Goal: Information Seeking & Learning: Learn about a topic

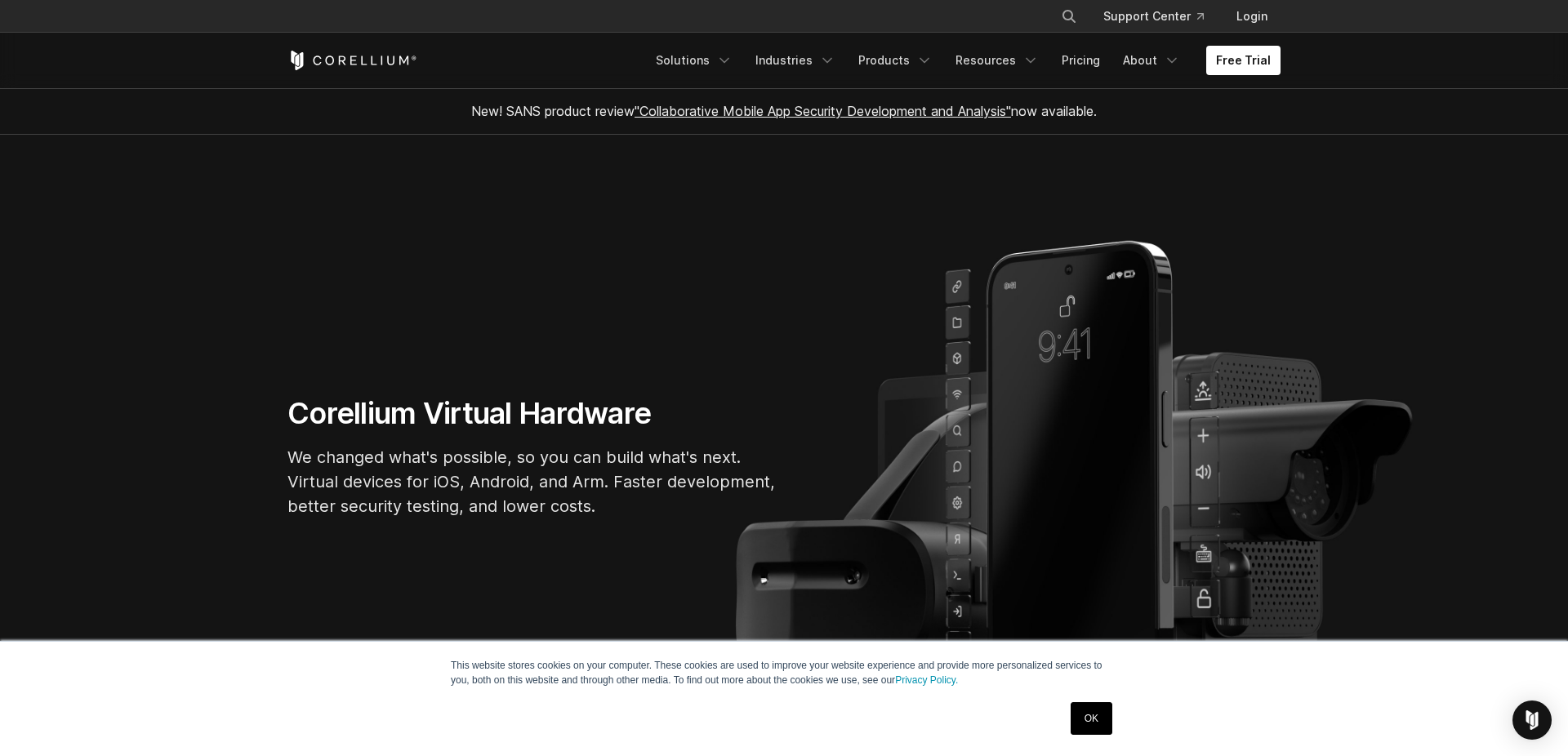
click at [360, 64] on icon "Corellium Home" at bounding box center [353, 60] width 130 height 20
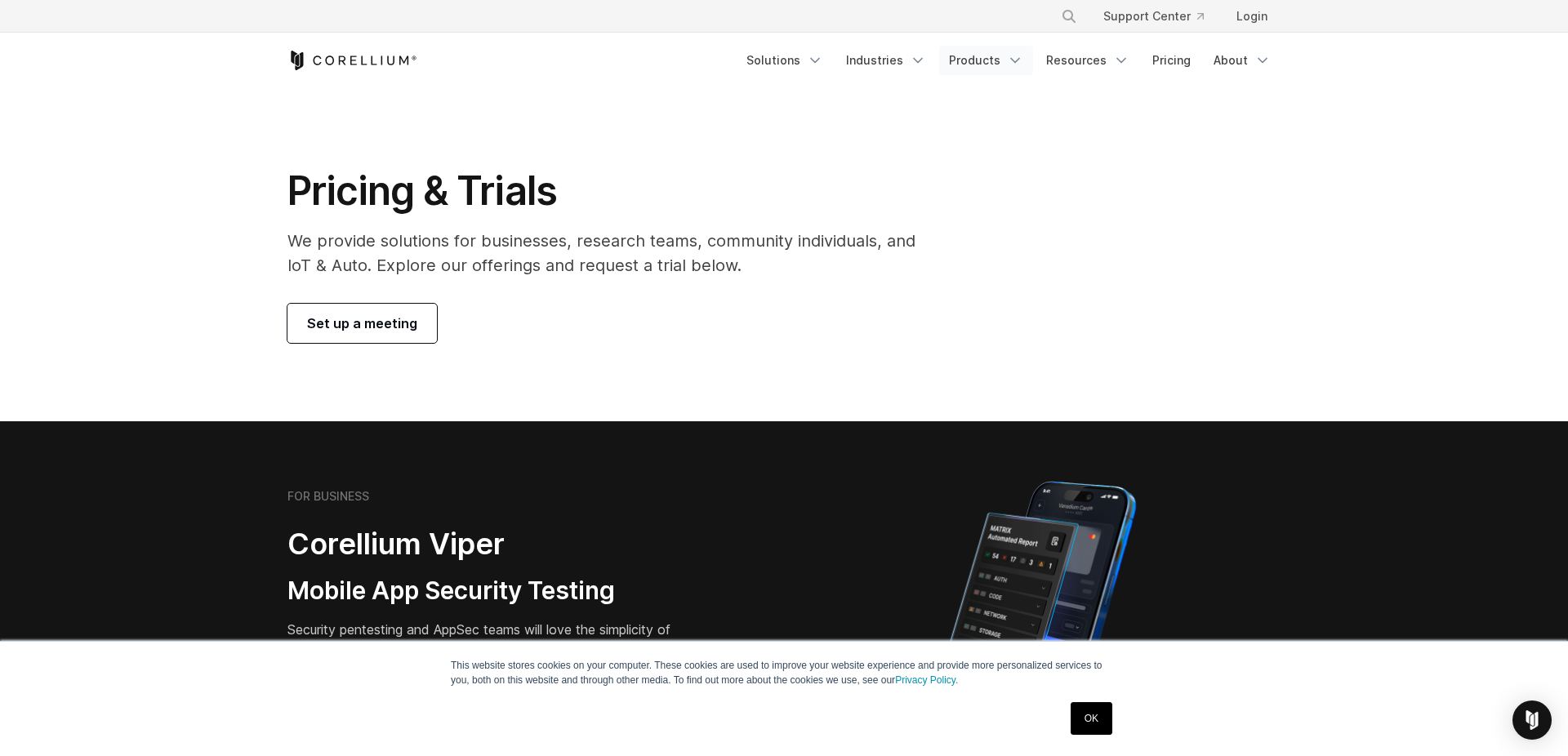
click at [1006, 59] on link "Products" at bounding box center [987, 61] width 94 height 29
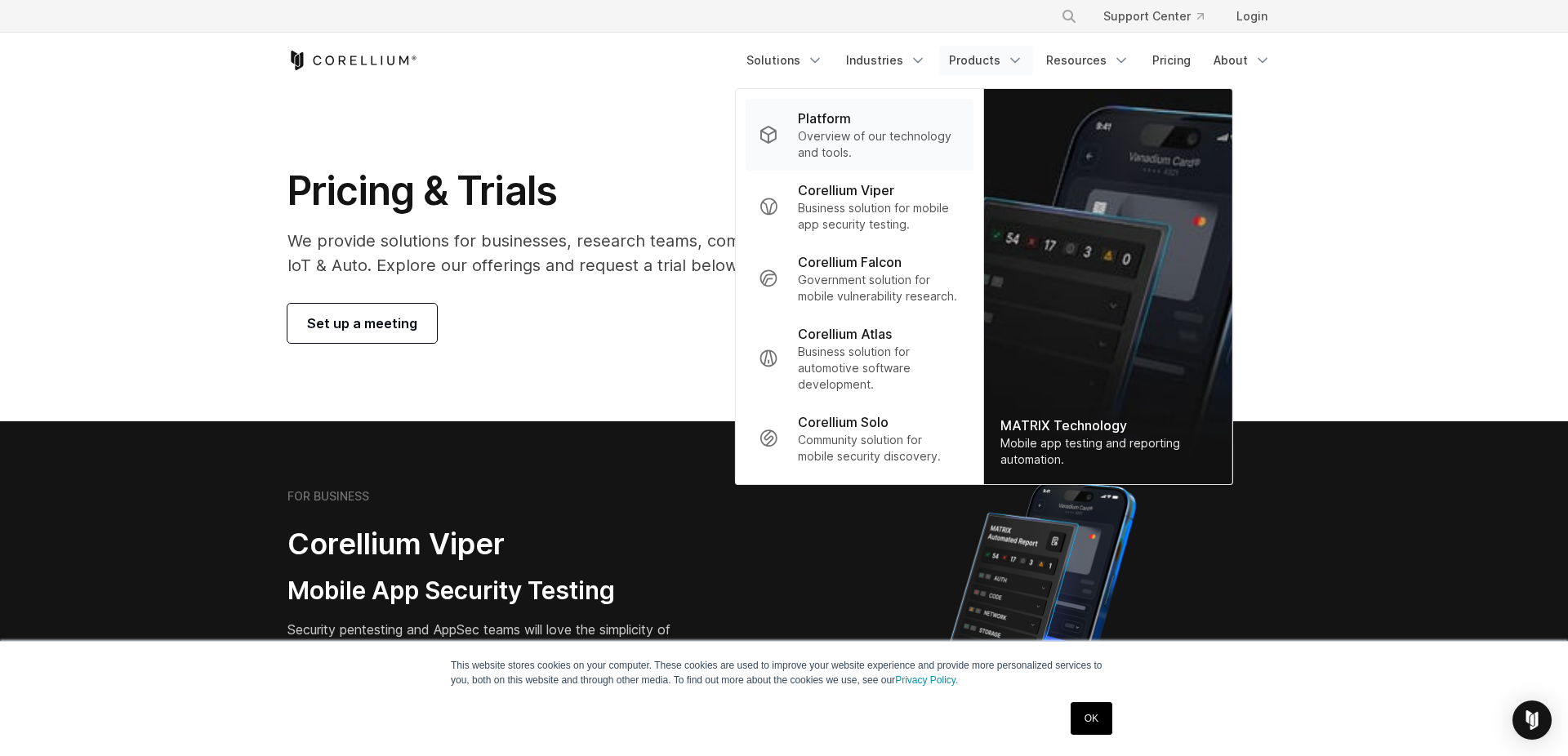
click at [860, 113] on div "Platform" at bounding box center [879, 118] width 162 height 20
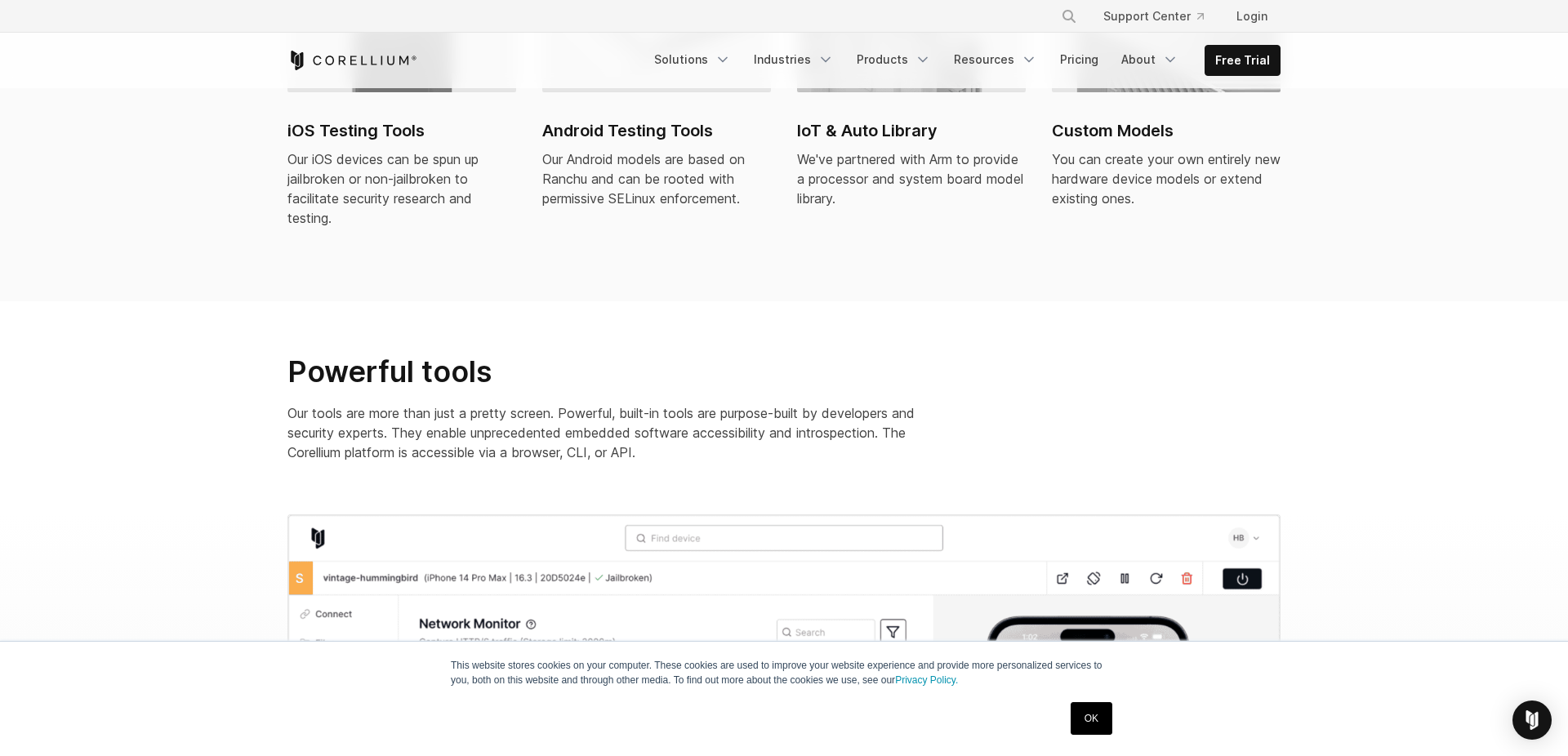
scroll to position [225, 0]
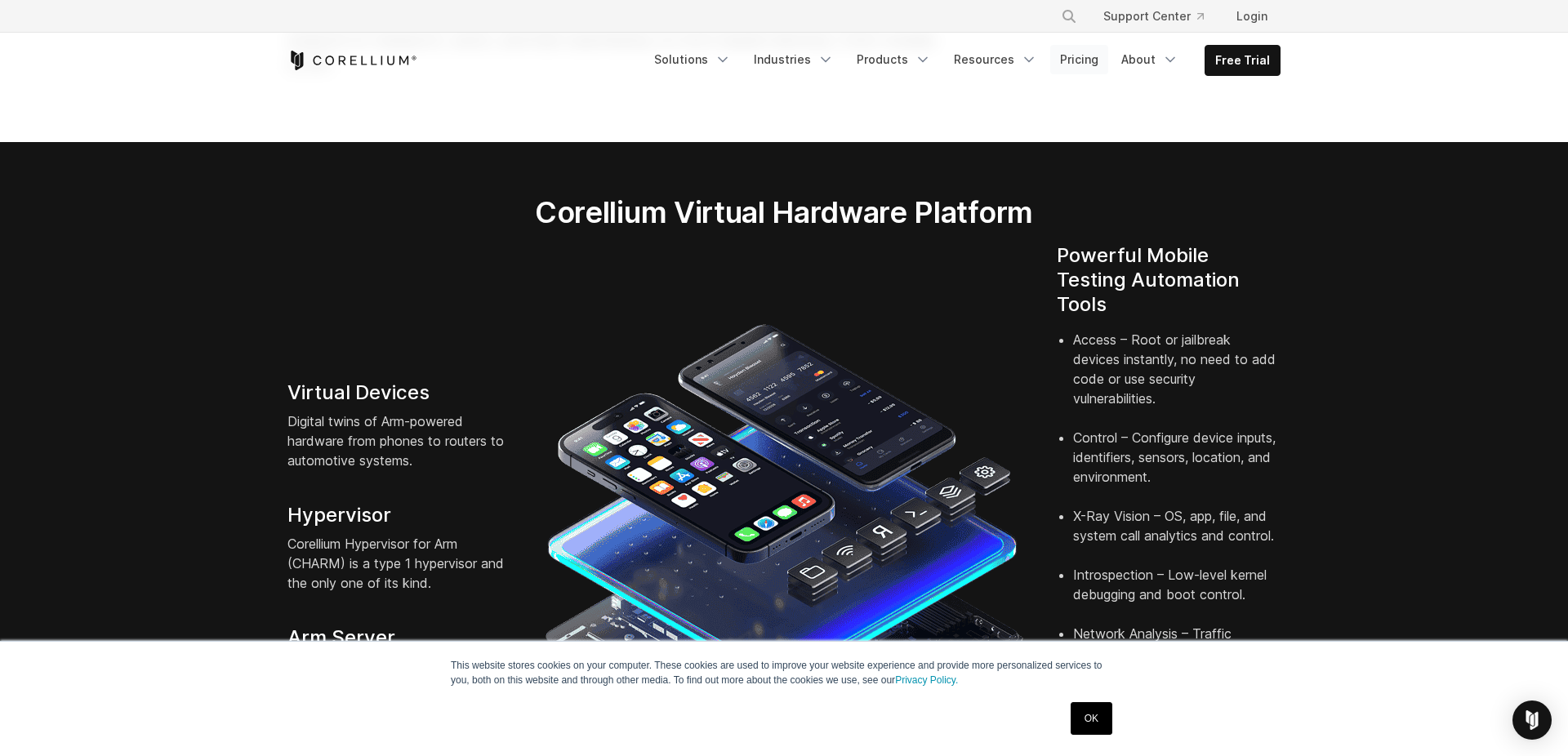
click at [1078, 61] on link "Pricing" at bounding box center [1080, 60] width 58 height 29
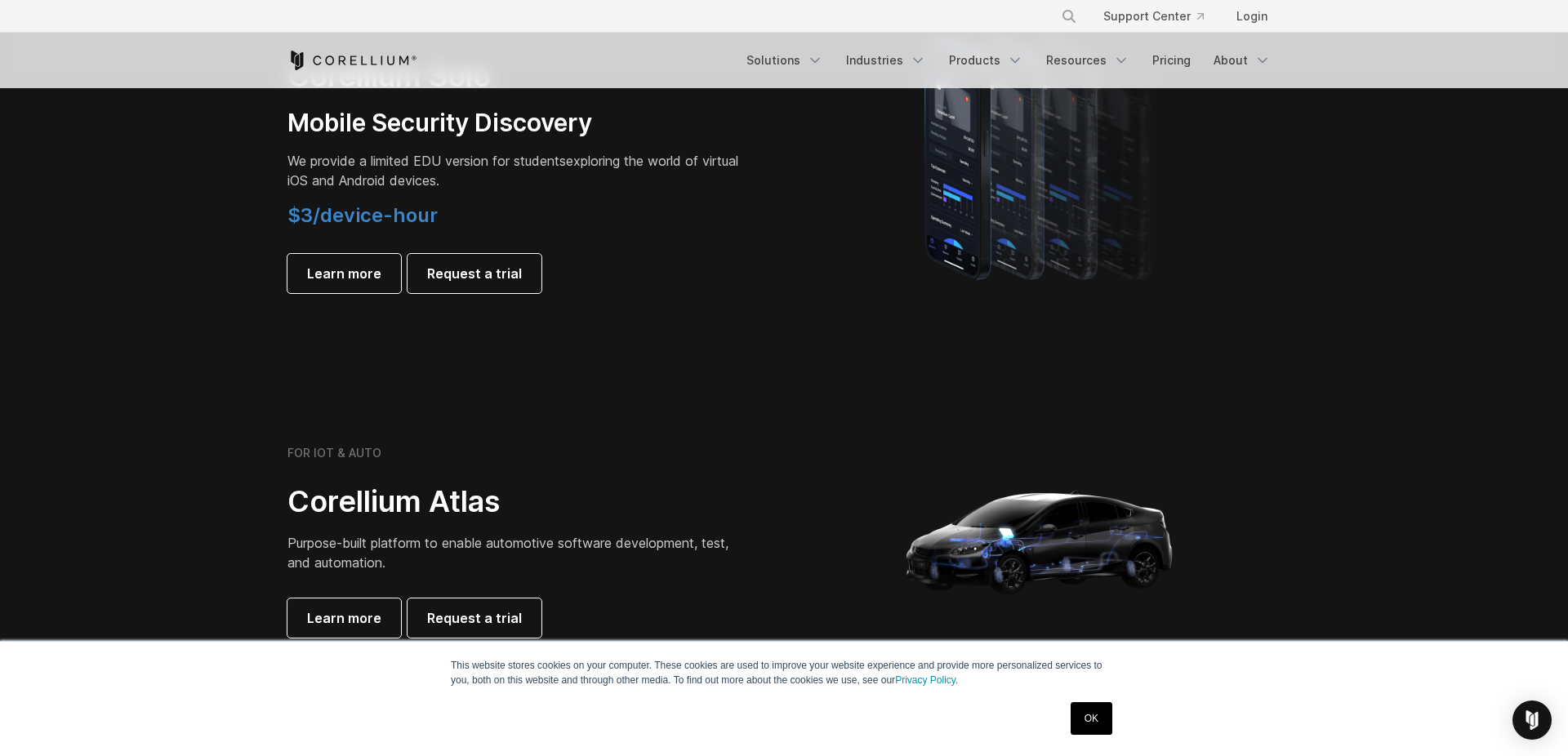
scroll to position [1127, 0]
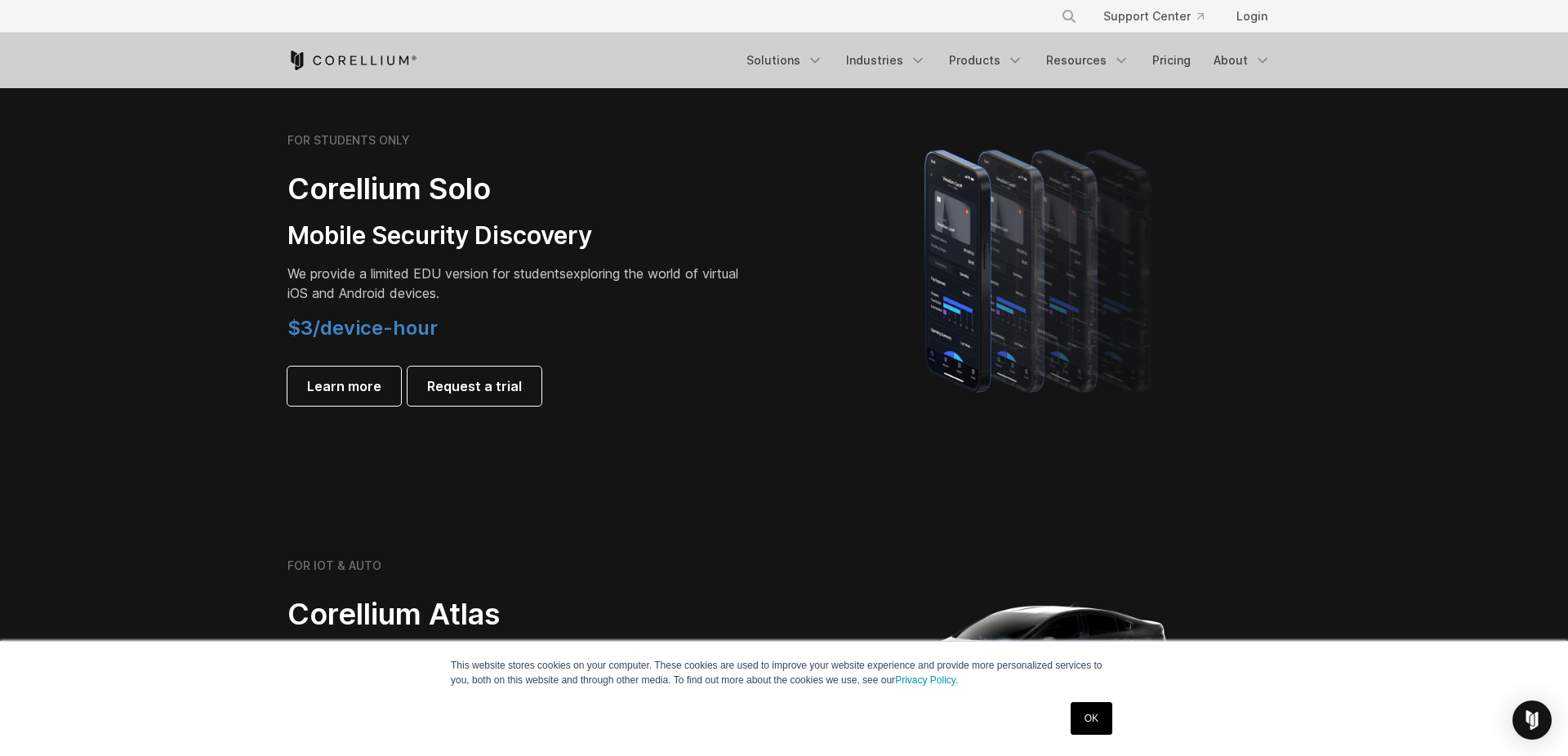
click at [399, 246] on h3 "Mobile Security Discovery" at bounding box center [516, 236] width 458 height 31
click at [382, 282] on p "We provide a limited EDU version for students exploring the world of virtual iO…" at bounding box center [516, 283] width 458 height 39
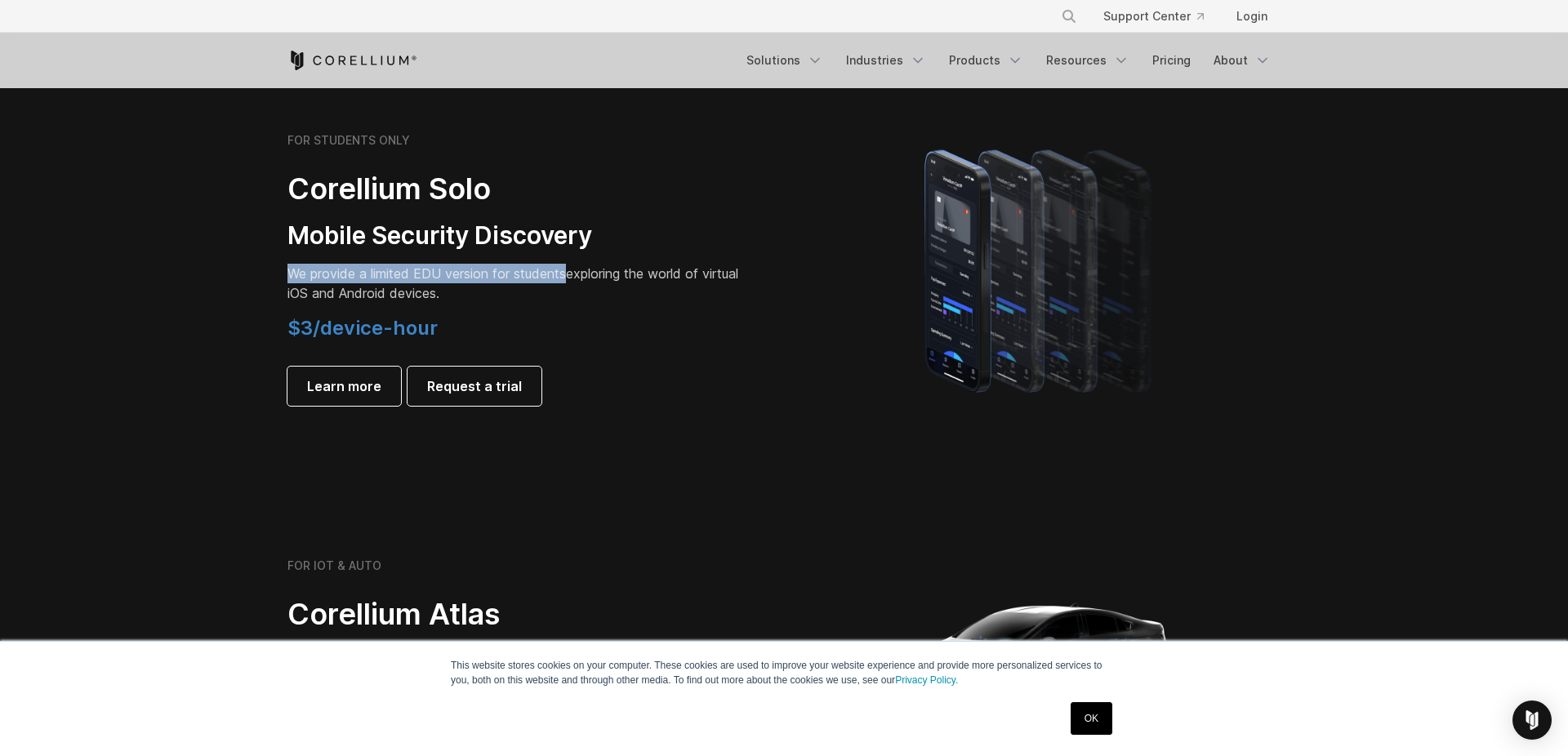
click at [382, 282] on p "We provide a limited EDU version for students exploring the world of virtual iO…" at bounding box center [516, 283] width 458 height 39
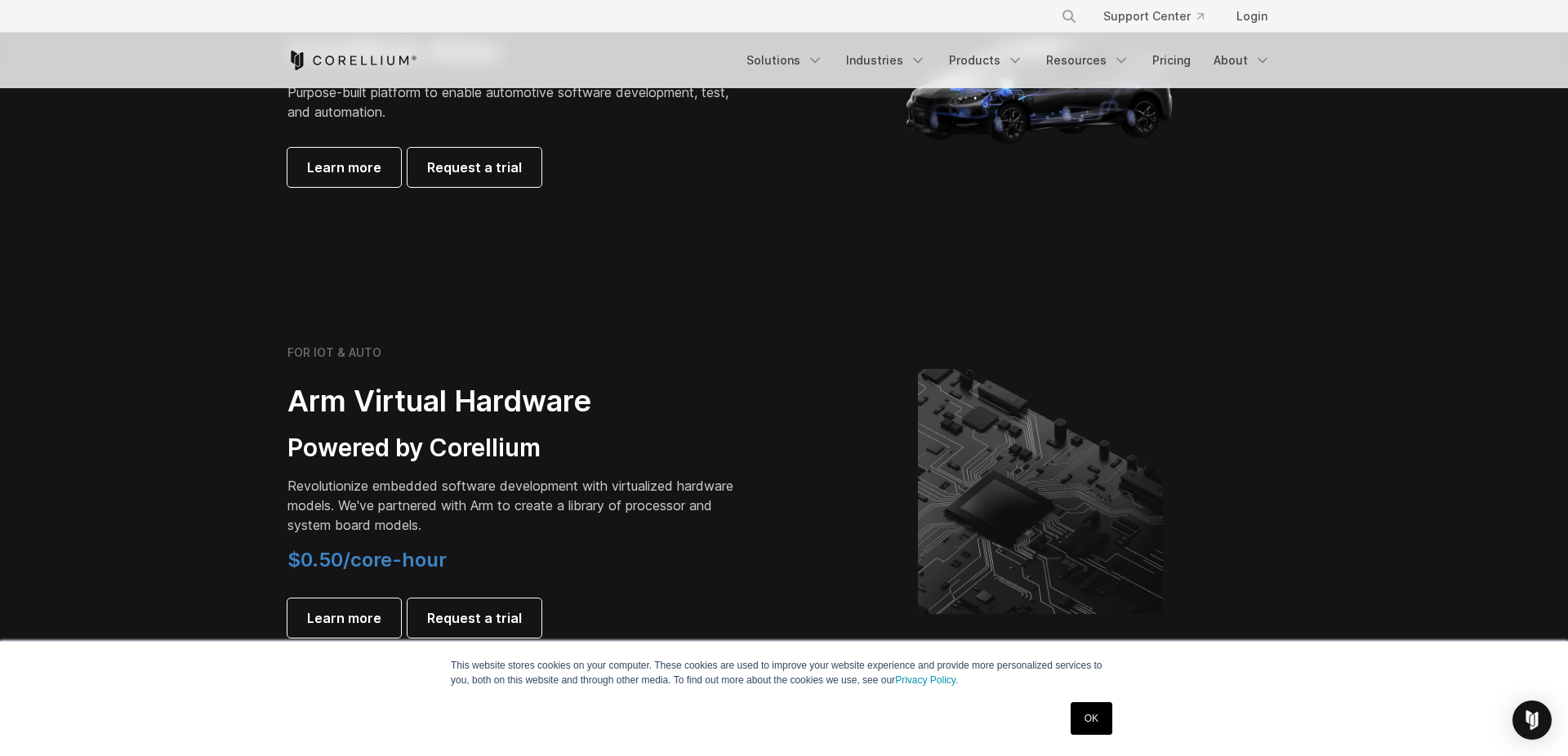
scroll to position [1916, 0]
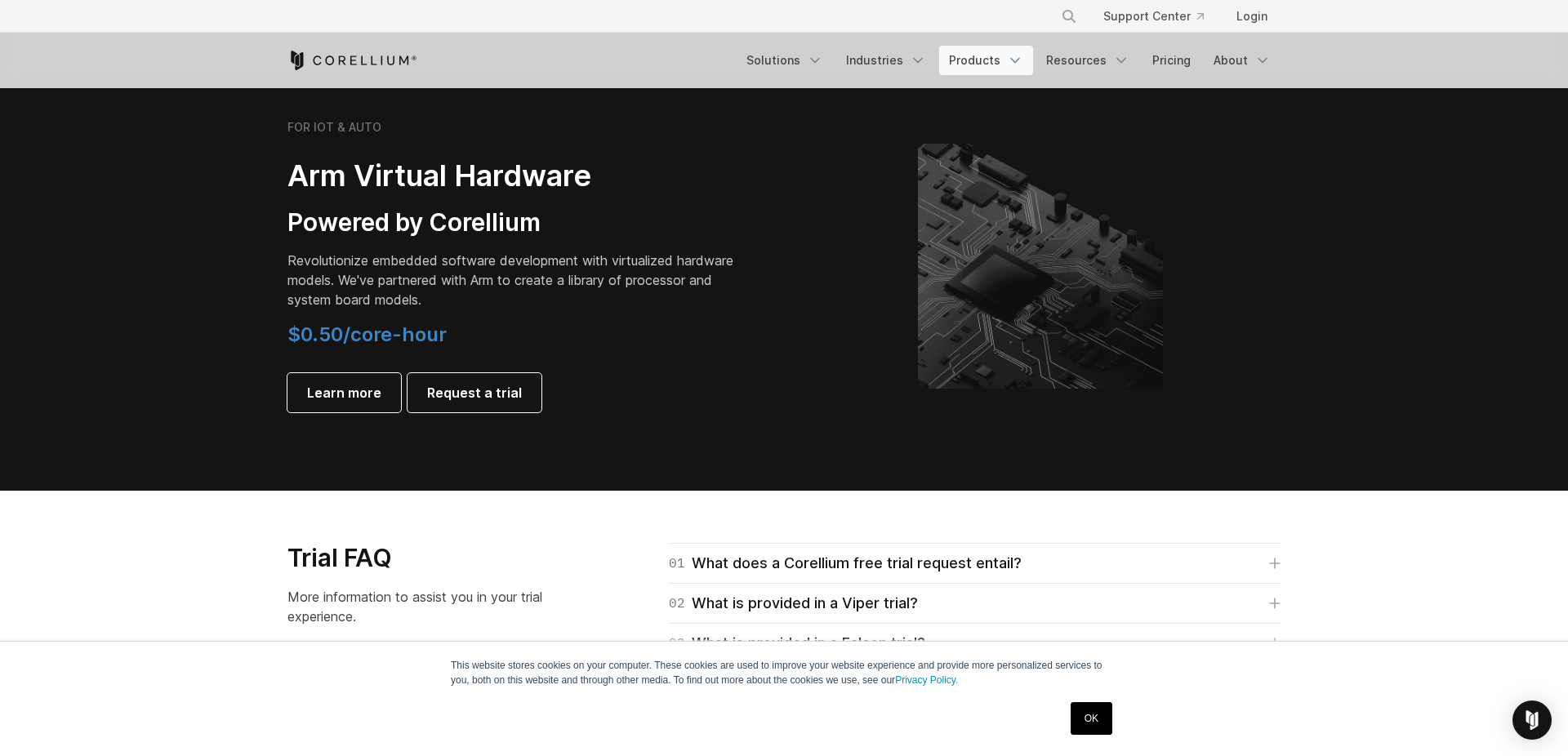
click at [1021, 70] on link "Products" at bounding box center [987, 61] width 94 height 29
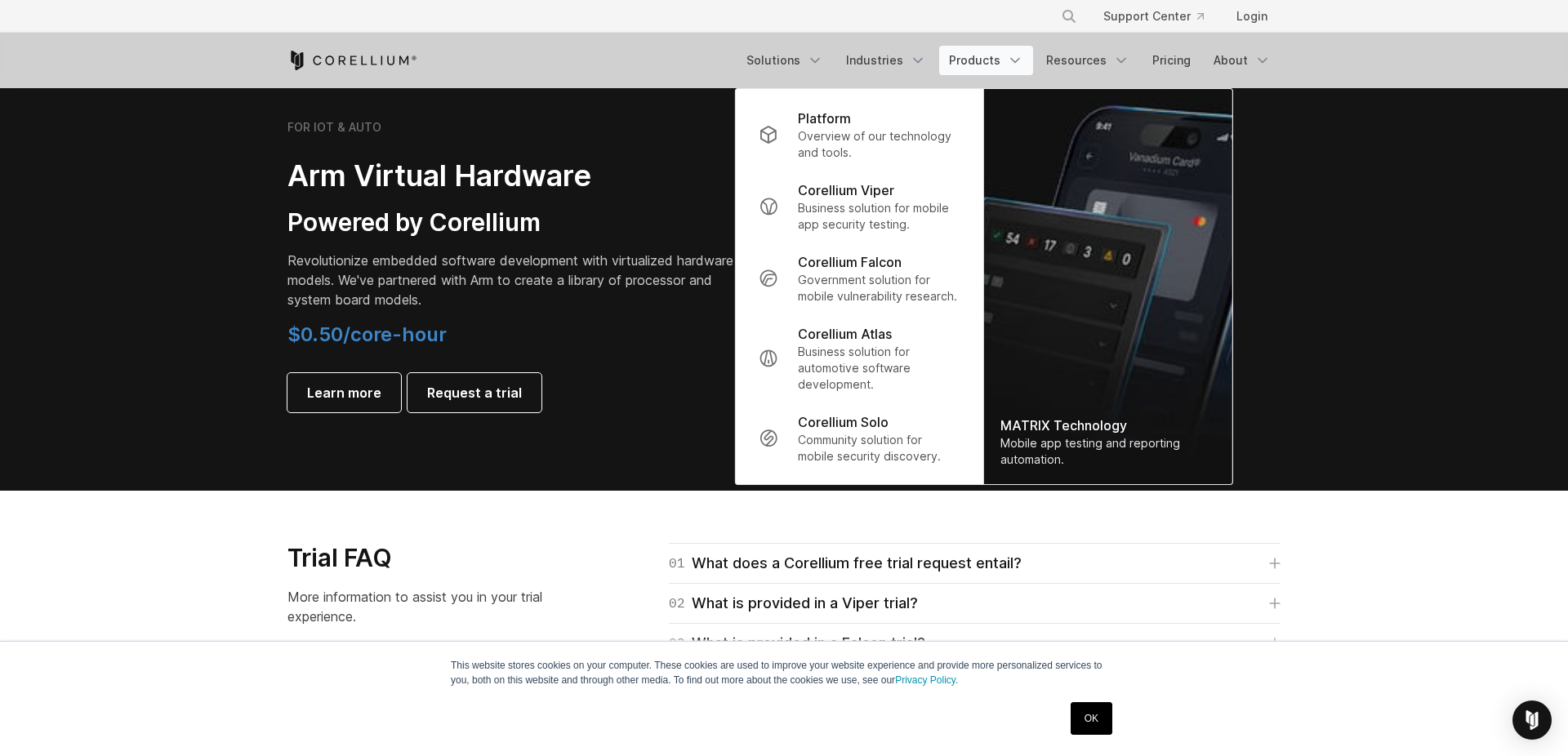
click at [1286, 257] on div at bounding box center [1040, 265] width 513 height 245
